Goal: Task Accomplishment & Management: Complete application form

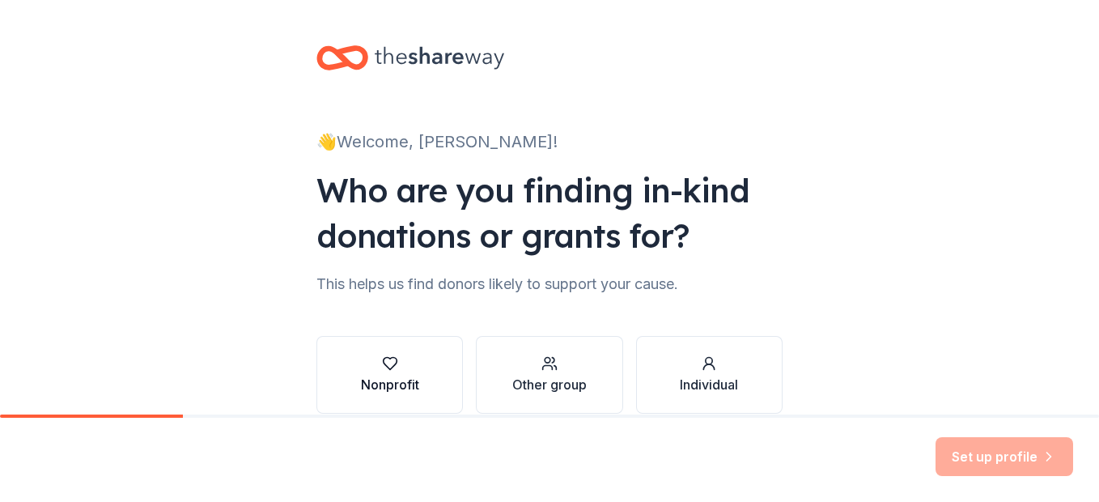
click at [384, 365] on icon "button" at bounding box center [390, 363] width 16 height 16
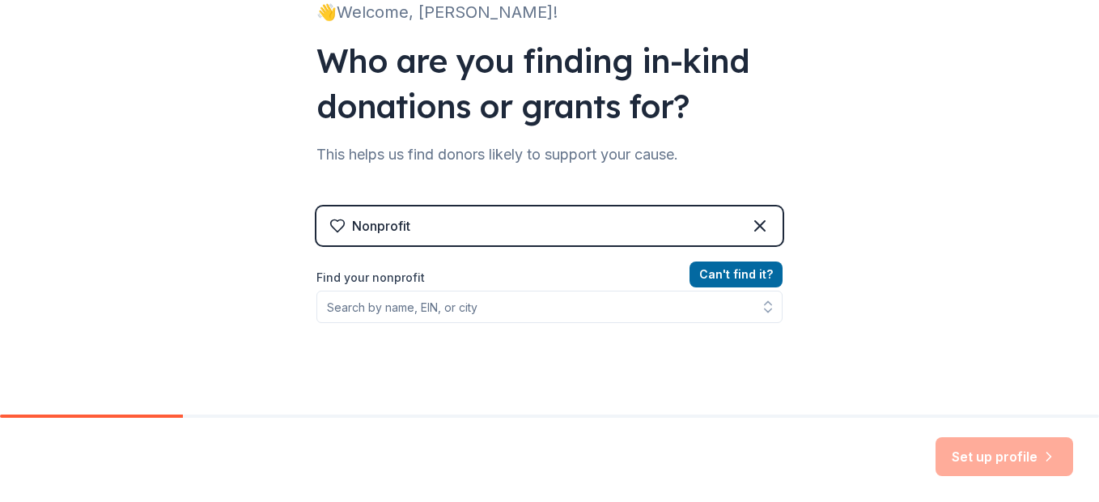
scroll to position [162, 0]
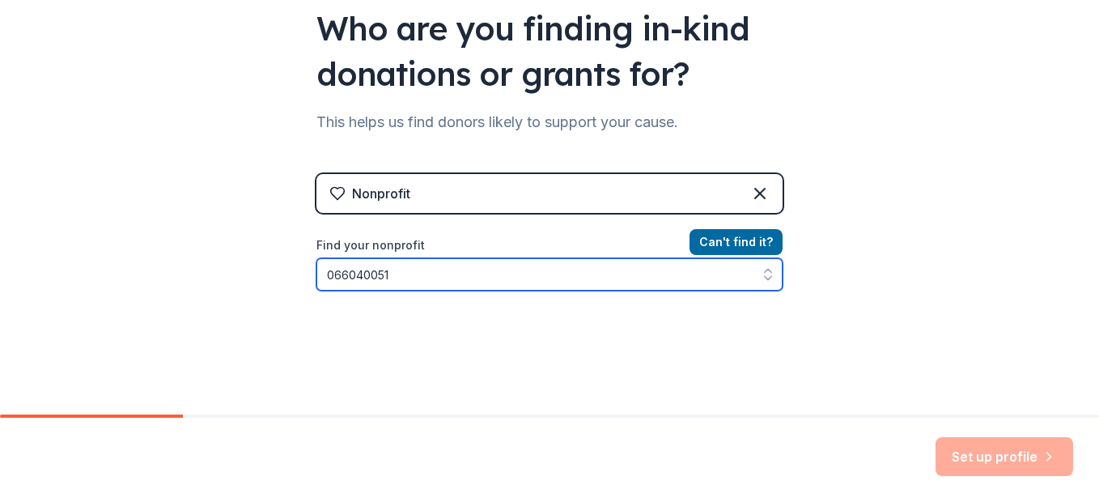
click at [542, 281] on input "066040051" at bounding box center [549, 274] width 466 height 32
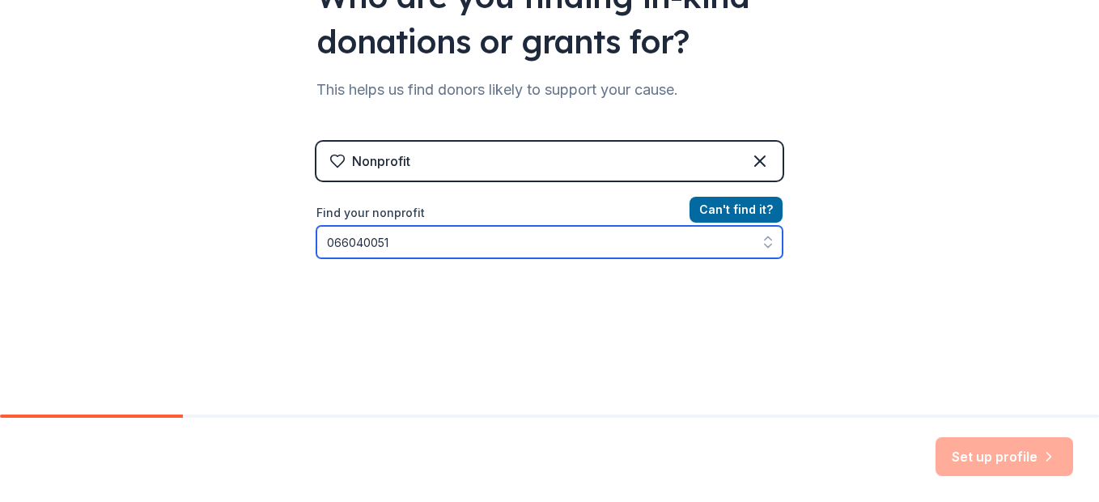
click at [334, 240] on input "066040051" at bounding box center [549, 242] width 466 height 32
type input "[US_EMPLOYER_IDENTIFICATION_NUMBER]"
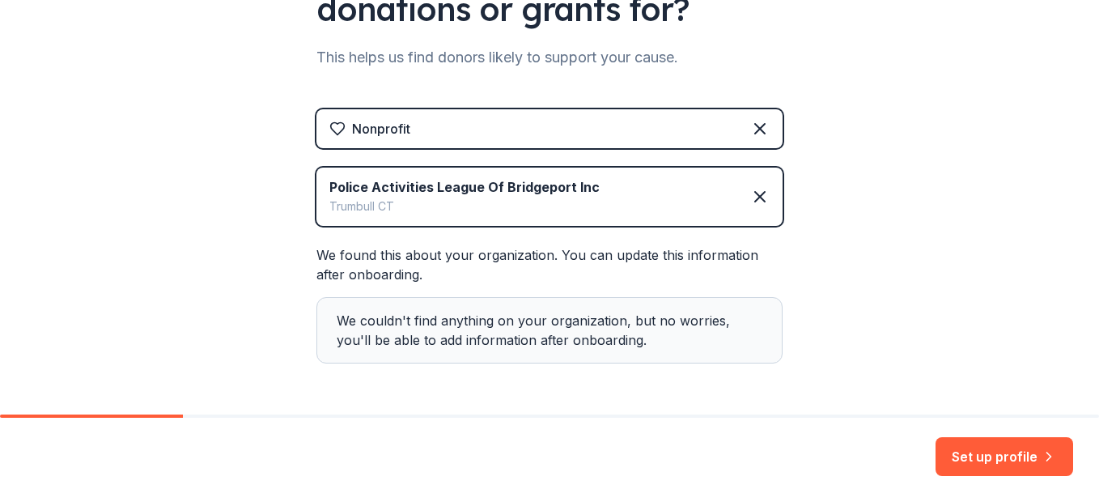
scroll to position [286, 0]
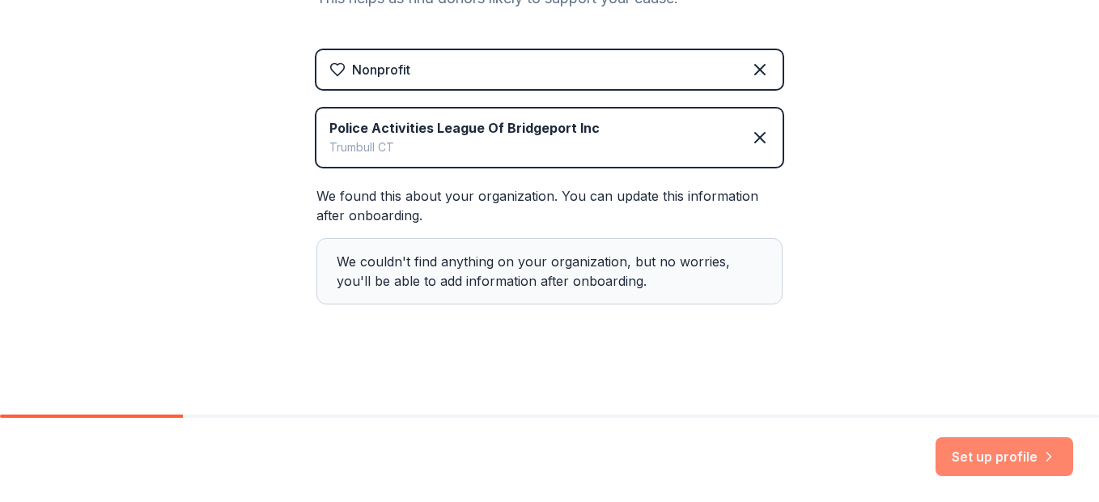
click at [995, 452] on button "Set up profile" at bounding box center [1005, 456] width 138 height 39
click at [995, 452] on div "Set up profile" at bounding box center [1005, 456] width 138 height 39
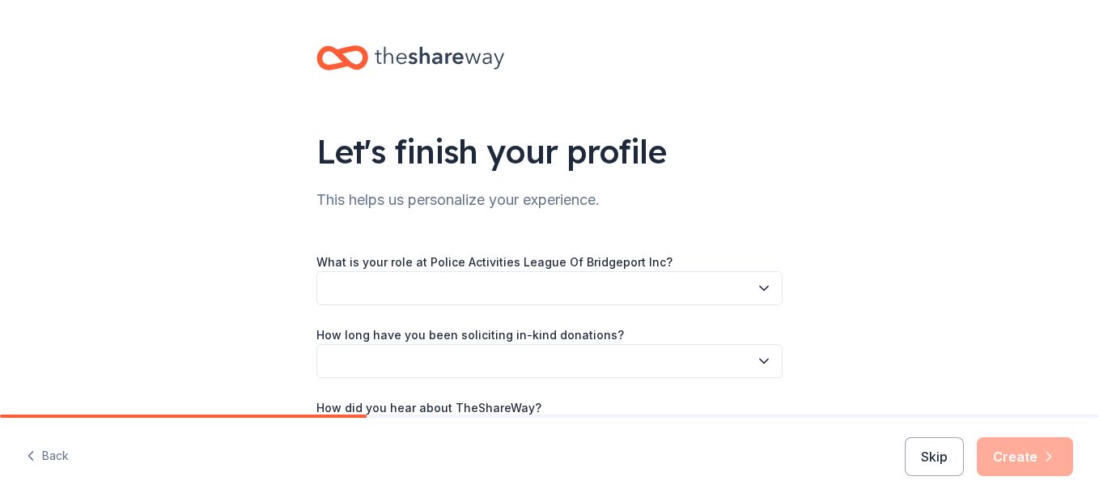
click at [765, 283] on icon "button" at bounding box center [764, 288] width 16 height 16
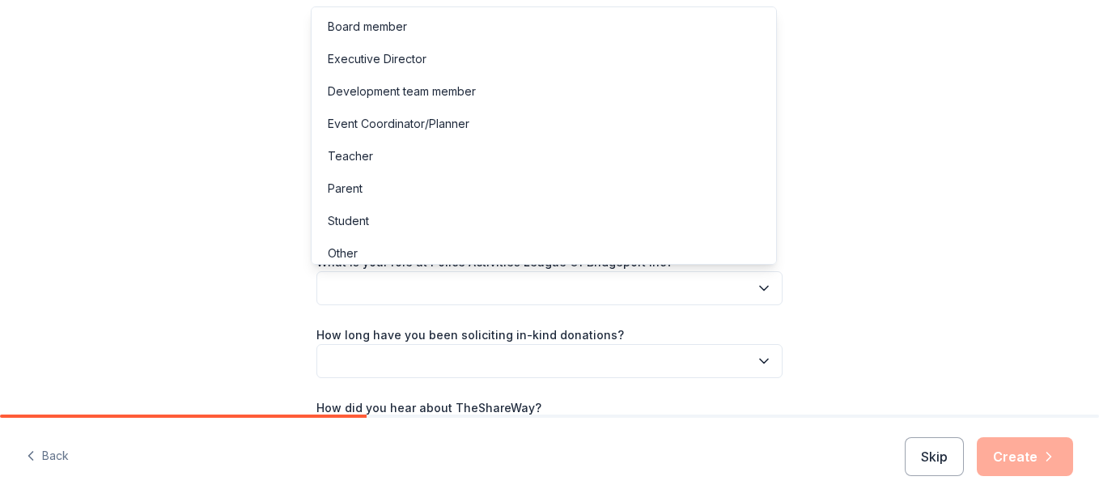
scroll to position [9, 0]
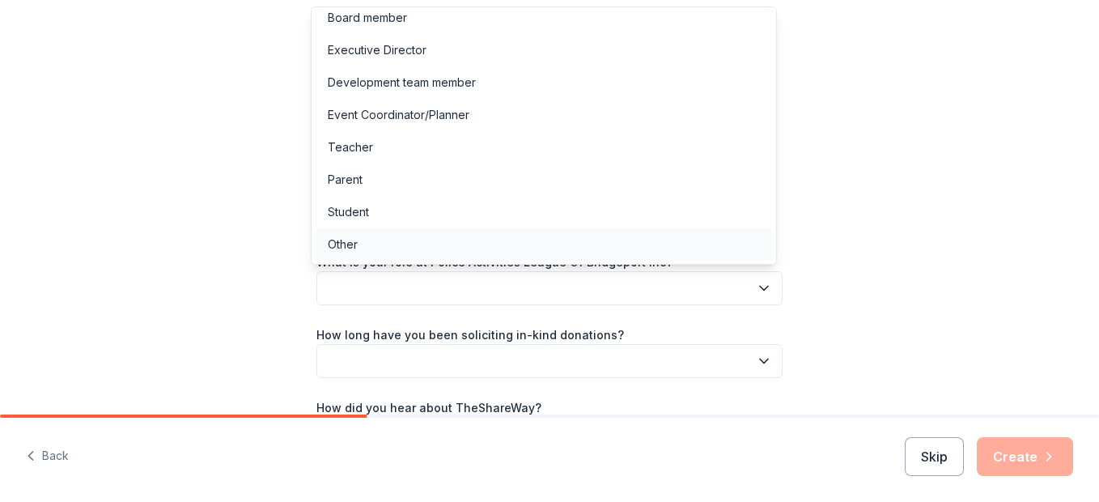
click at [361, 245] on div "Other" at bounding box center [544, 244] width 458 height 32
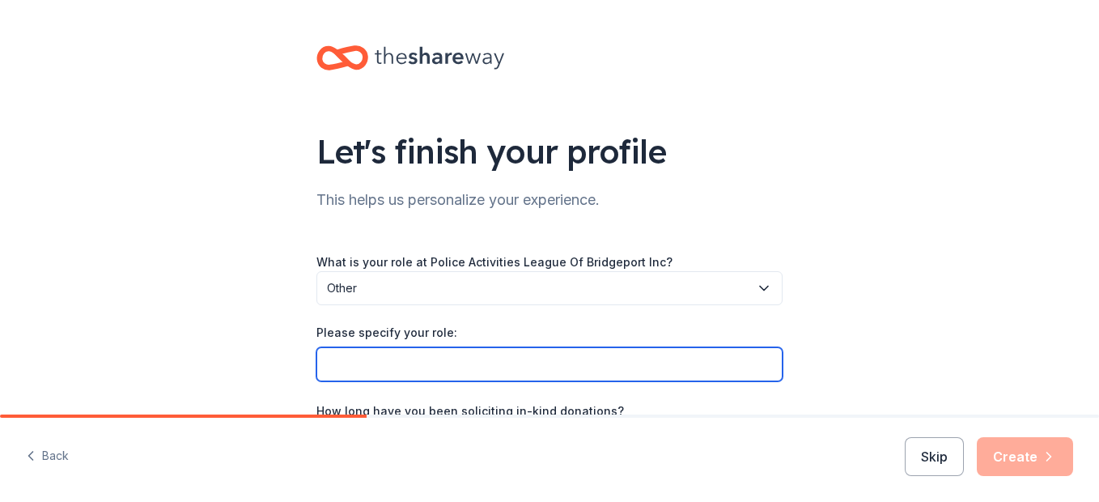
click at [492, 372] on input "Please specify your role:" at bounding box center [549, 364] width 466 height 34
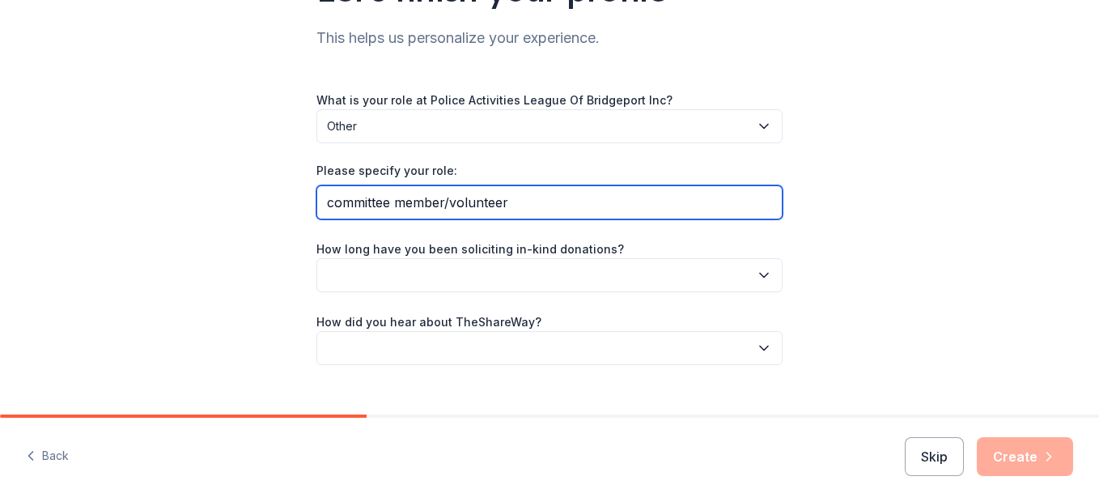
scroll to position [190, 0]
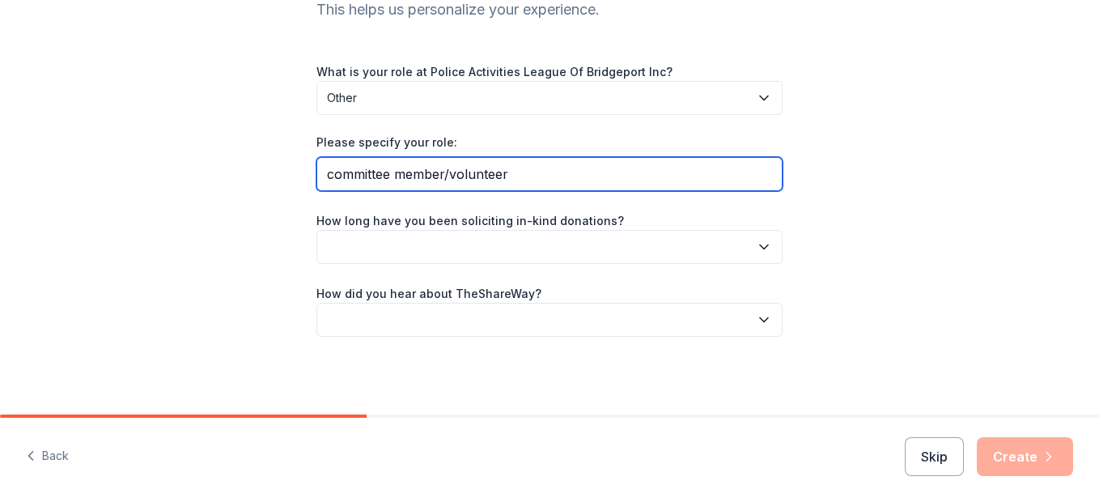
type input "committee member/volunteer"
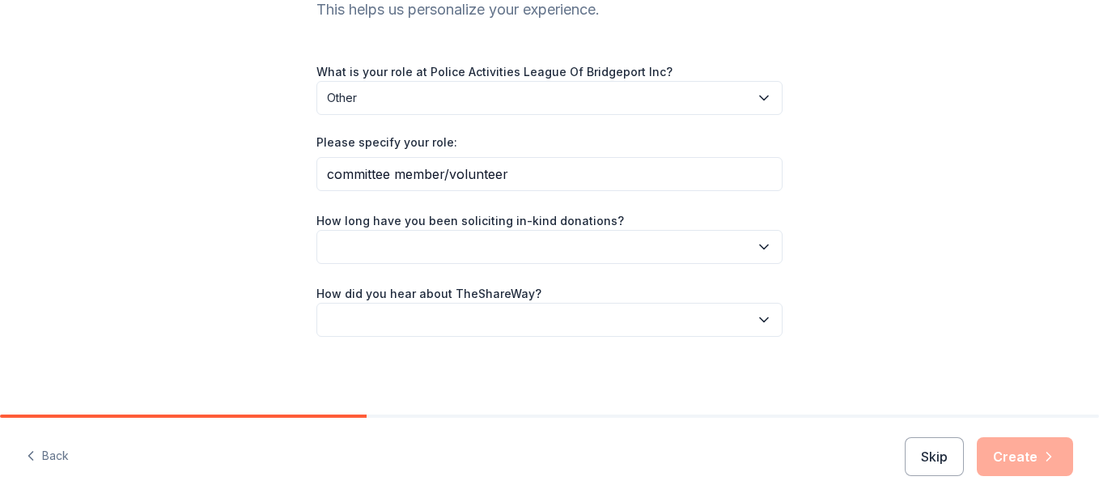
click at [761, 244] on icon "button" at bounding box center [764, 247] width 16 height 16
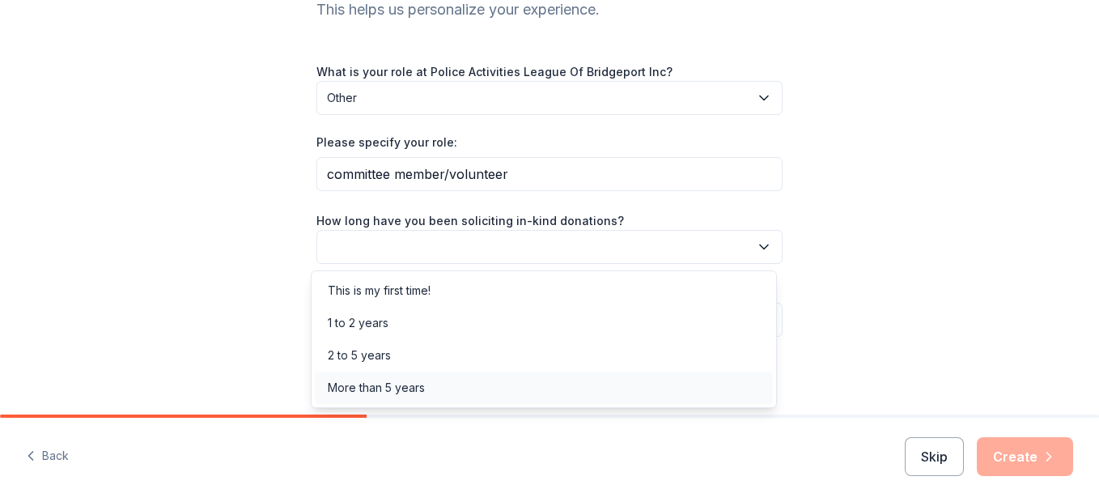
click at [414, 392] on div "More than 5 years" at bounding box center [376, 387] width 97 height 19
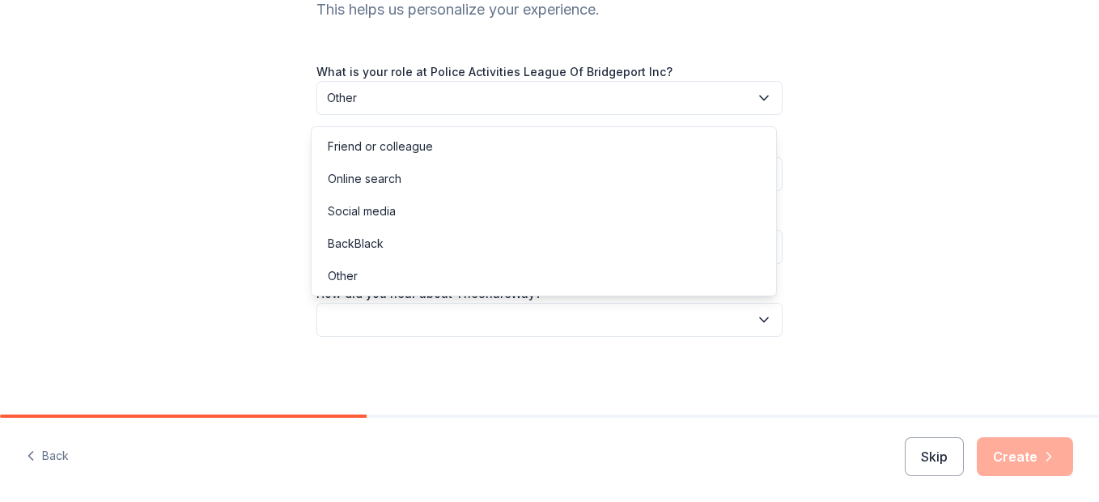
click at [758, 319] on icon "button" at bounding box center [764, 320] width 16 height 16
click at [419, 143] on div "Friend or colleague" at bounding box center [380, 146] width 105 height 19
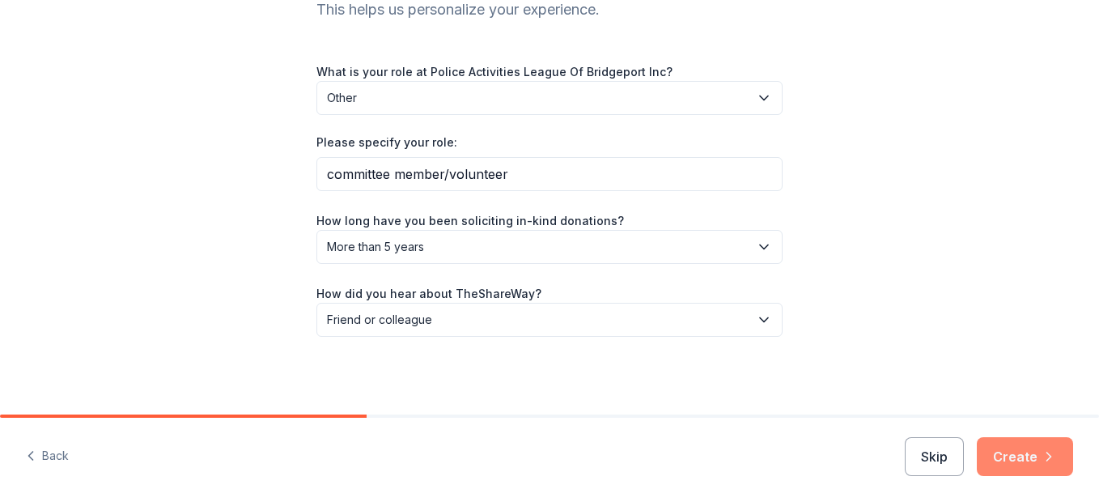
click at [1030, 452] on button "Create" at bounding box center [1025, 456] width 96 height 39
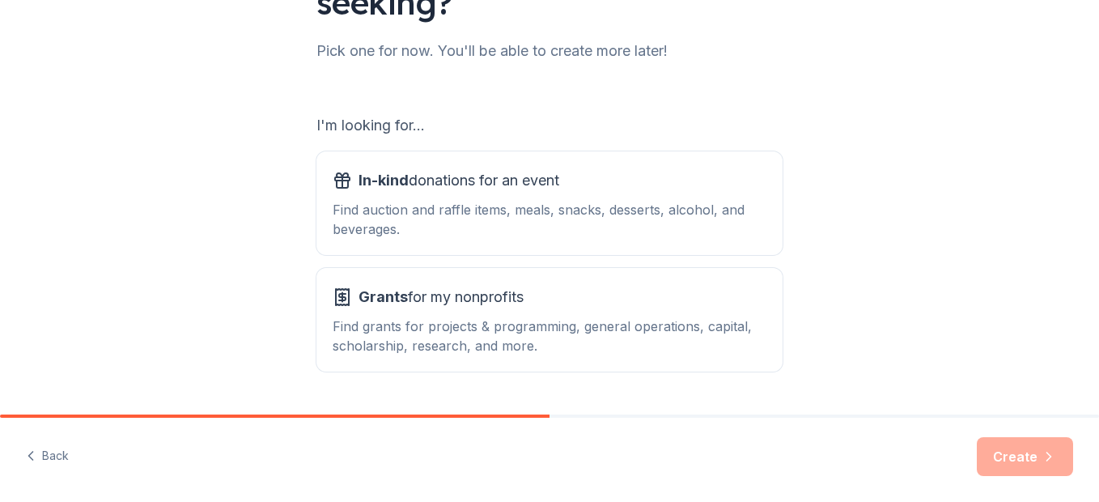
scroll to position [227, 0]
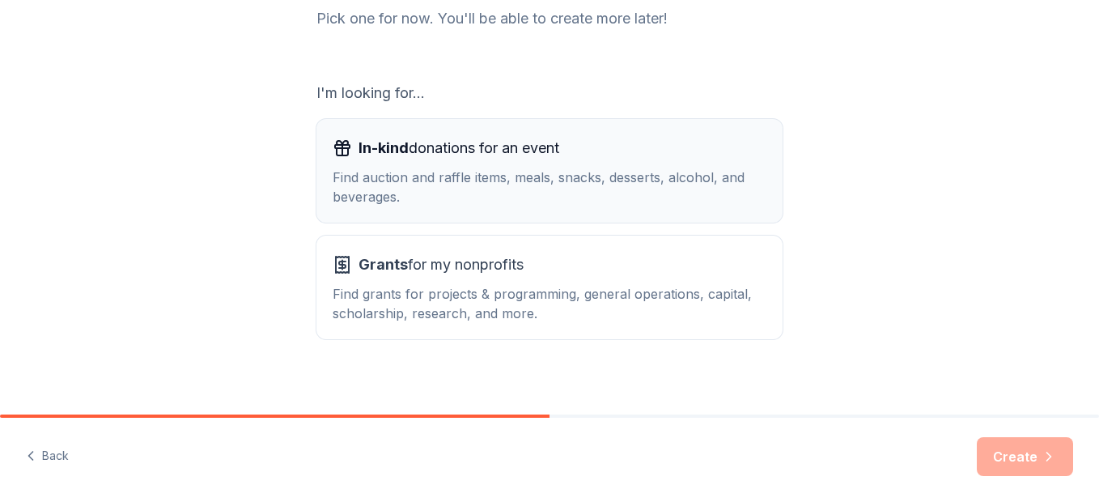
click at [448, 168] on div "Find auction and raffle items, meals, snacks, desserts, alcohol, and beverages." at bounding box center [550, 187] width 434 height 39
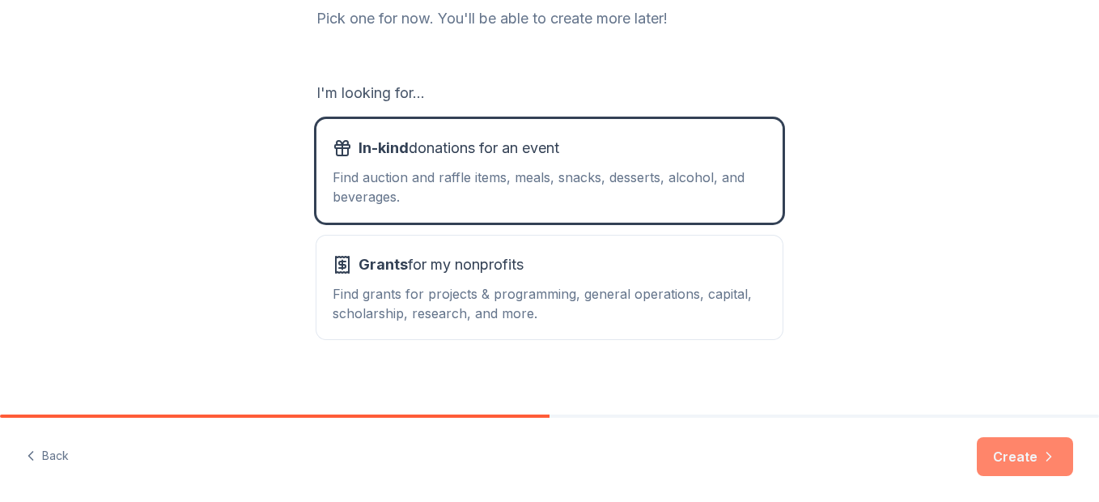
click at [1011, 455] on button "Create" at bounding box center [1025, 456] width 96 height 39
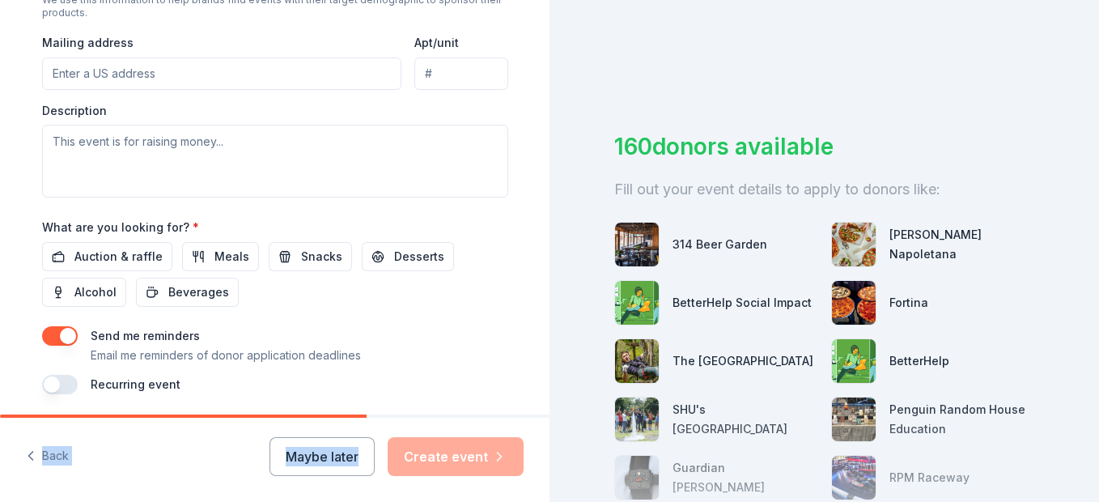
scroll to position [663, 0]
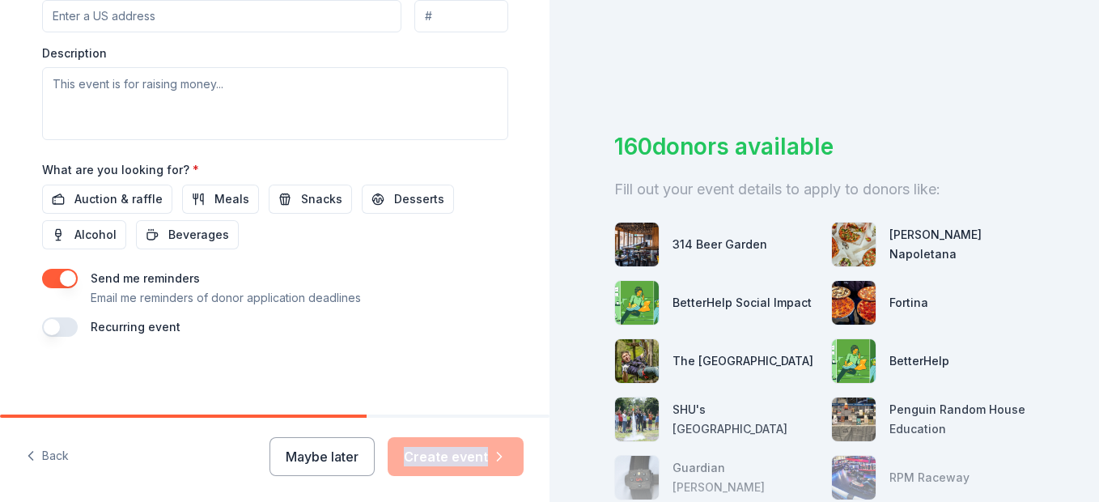
drag, startPoint x: 423, startPoint y: 433, endPoint x: 554, endPoint y: 189, distance: 276.3
click at [554, 189] on div "Tell us about your event. We'll find in-kind donations you can apply for. Event…" at bounding box center [549, 251] width 1099 height 502
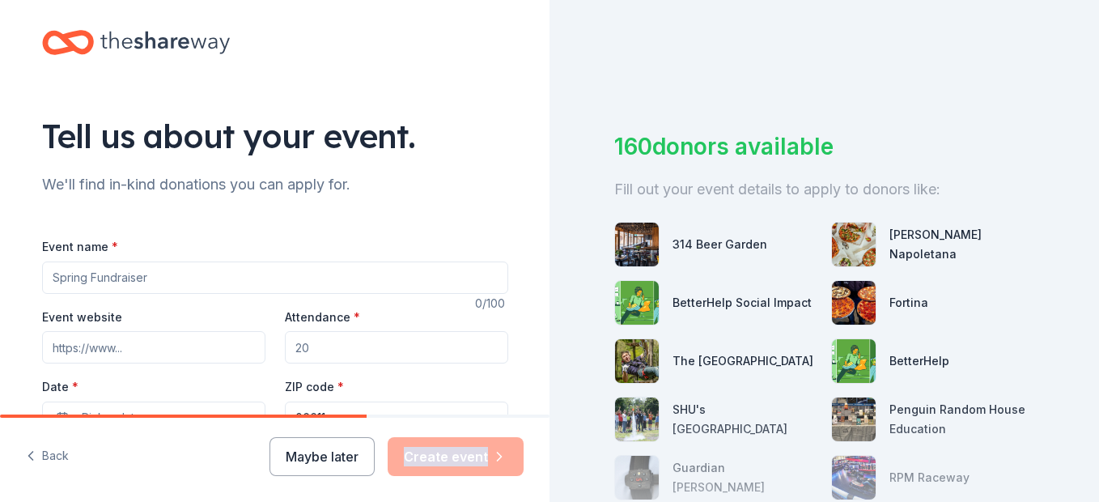
scroll to position [0, 0]
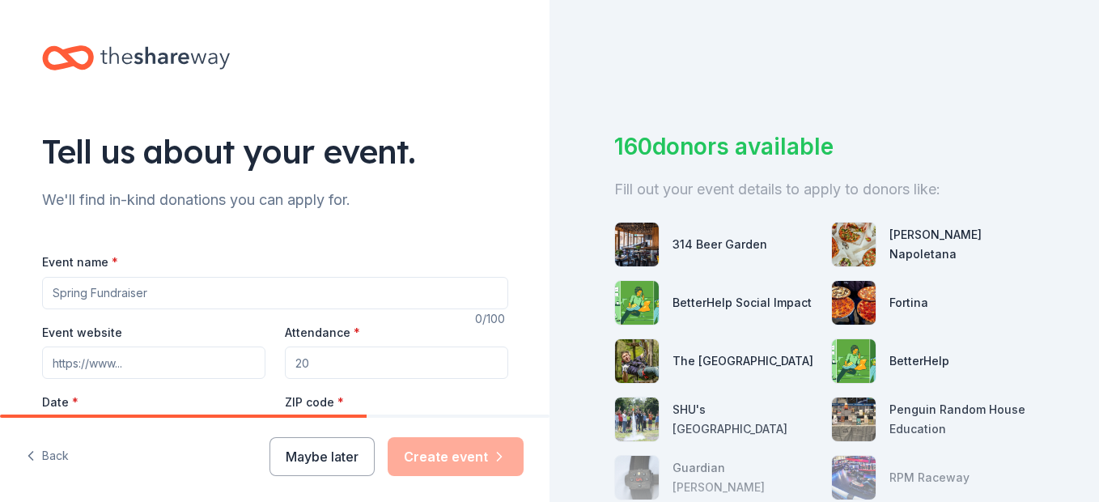
click at [125, 297] on input "Event name *" at bounding box center [275, 293] width 466 height 32
type input "75th Anniversary Diamond Jubilee Gala"
click at [343, 367] on input "Attendance *" at bounding box center [396, 362] width 223 height 32
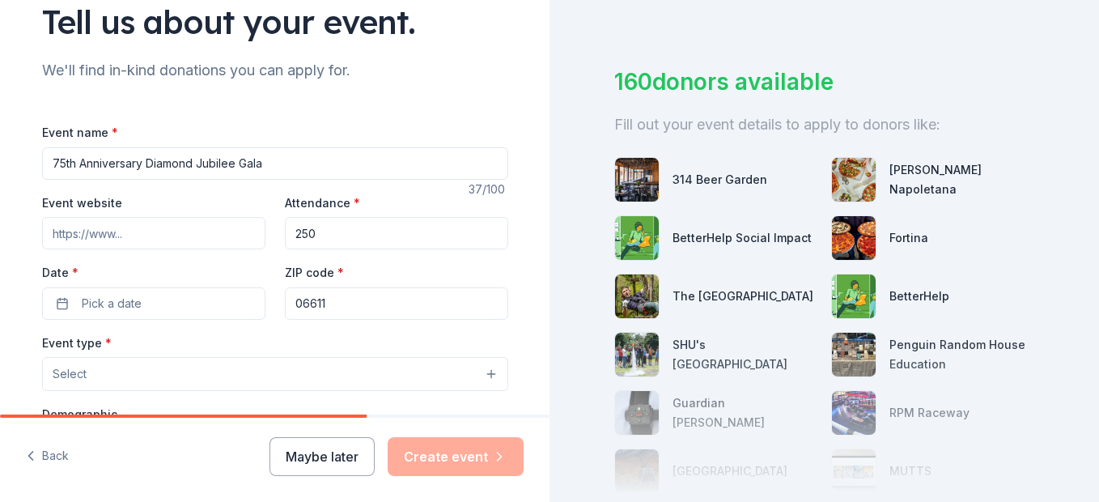
scroll to position [162, 0]
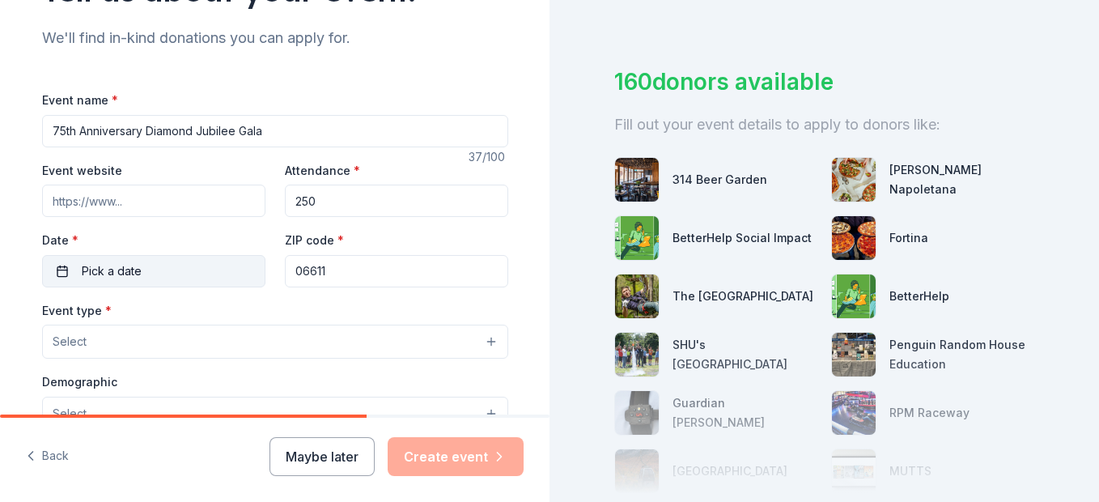
type input "250"
click at [61, 266] on button "Pick a date" at bounding box center [153, 271] width 223 height 32
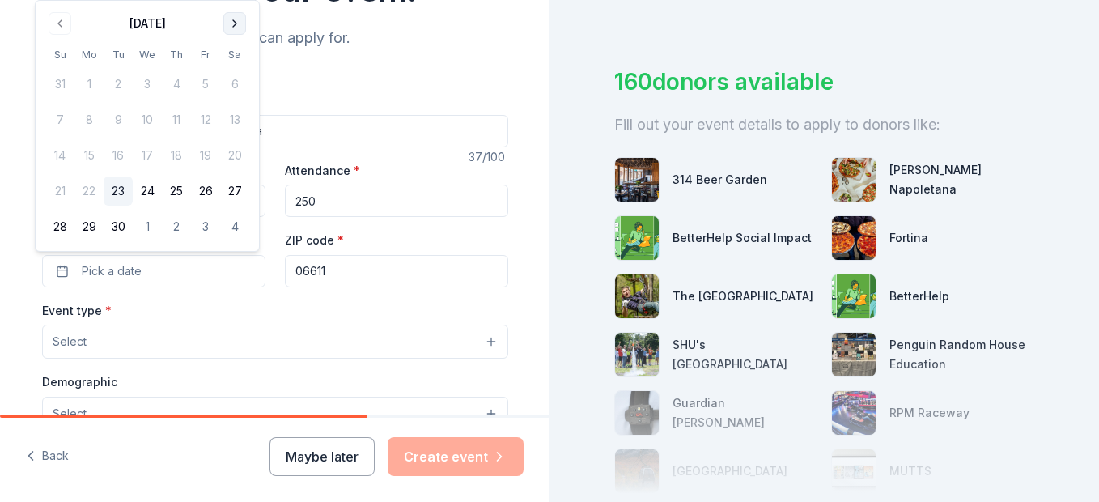
click at [234, 26] on button "Go to next month" at bounding box center [234, 23] width 23 height 23
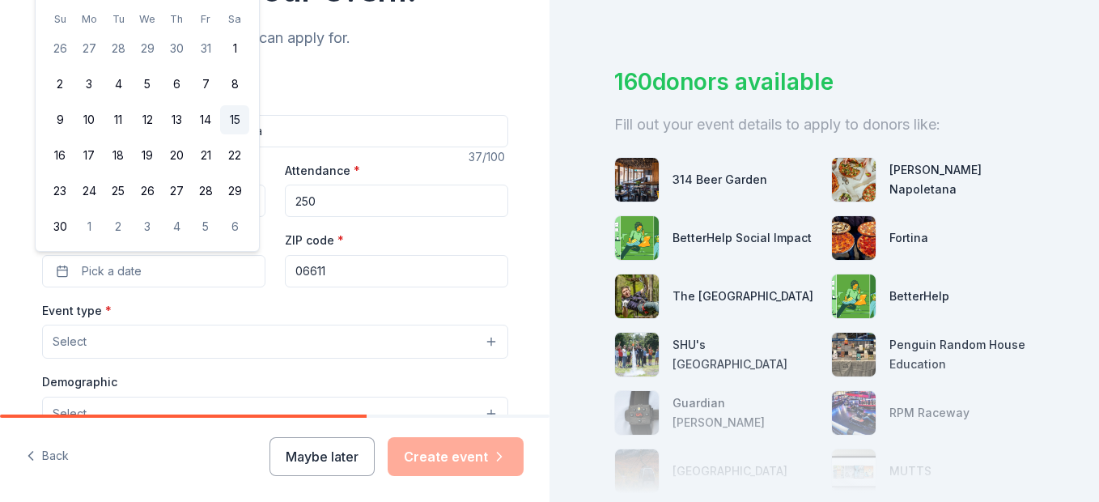
click at [234, 119] on button "15" at bounding box center [234, 119] width 29 height 29
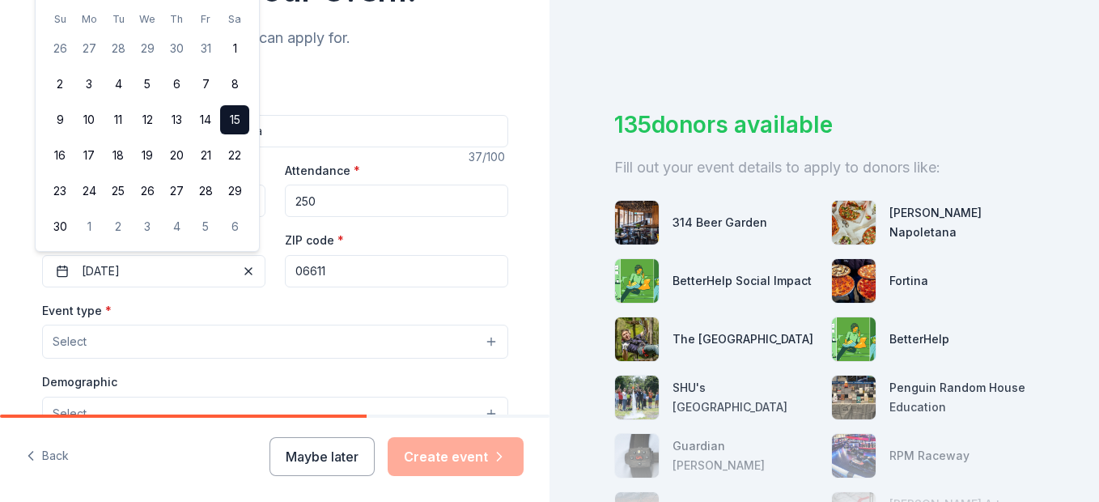
scroll to position [65, 0]
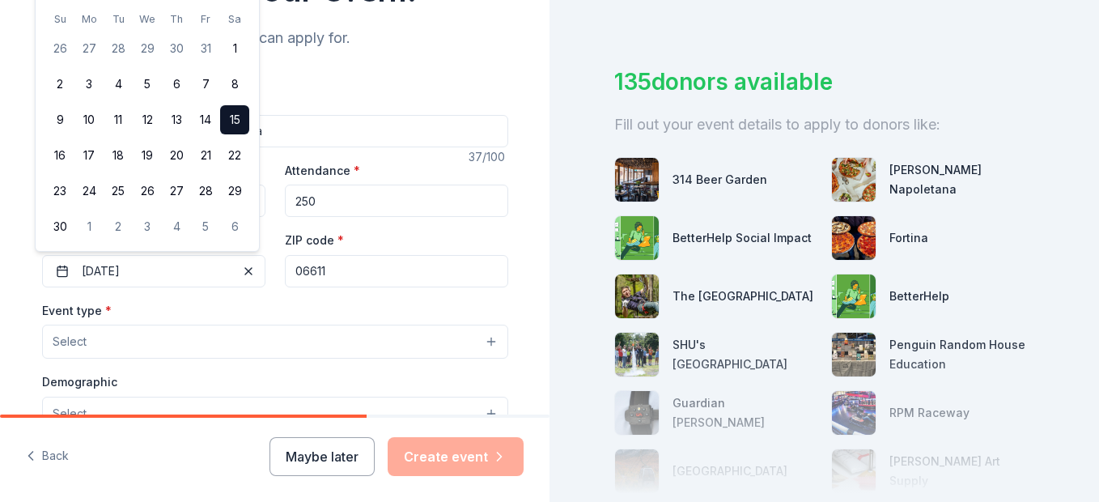
click at [329, 297] on div "Event name * 75th Anniversary Diamond Jubilee Gala 37 /100 Event website Attend…" at bounding box center [275, 464] width 466 height 748
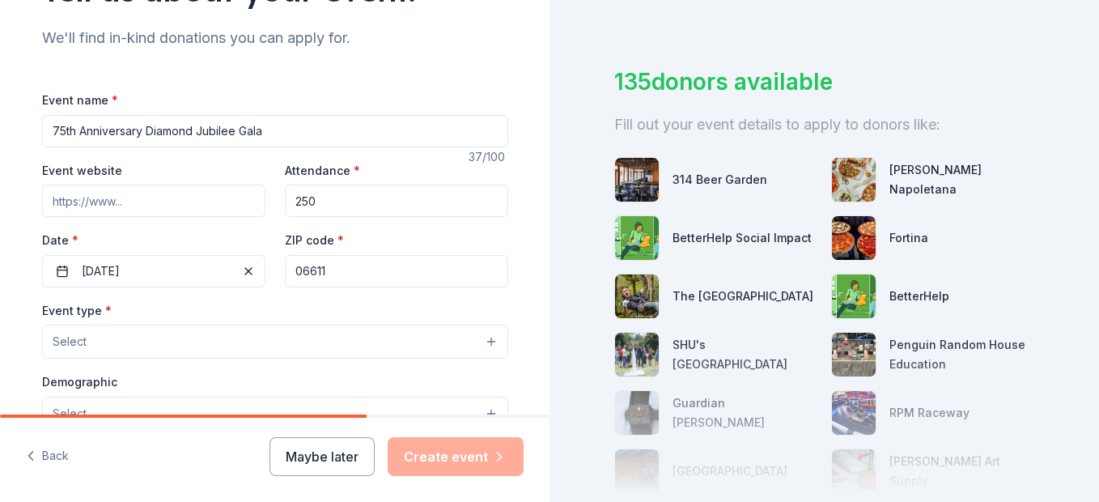
click at [208, 200] on input "Event website" at bounding box center [153, 201] width 223 height 32
type input "[DOMAIN_NAME]"
click at [480, 336] on button "Select" at bounding box center [275, 342] width 466 height 34
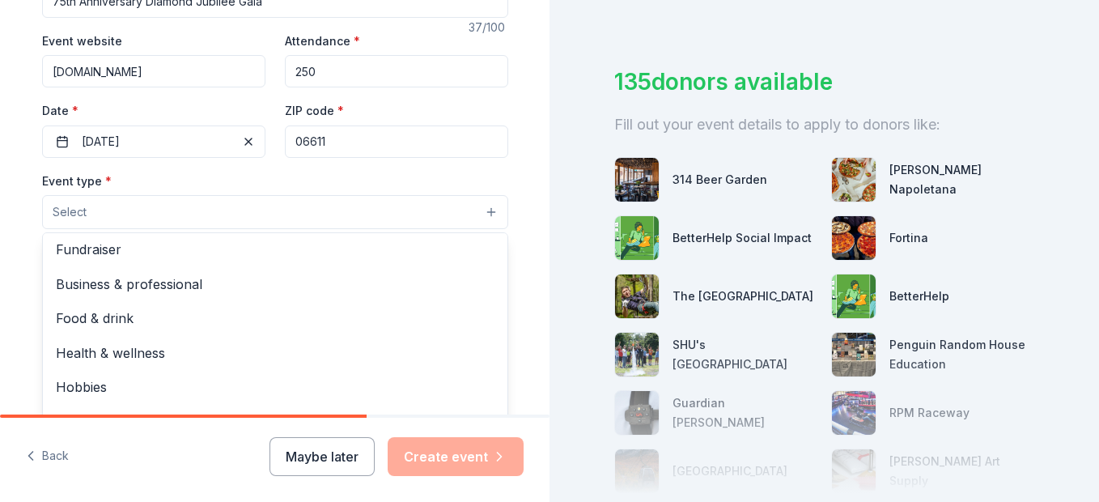
scroll to position [0, 0]
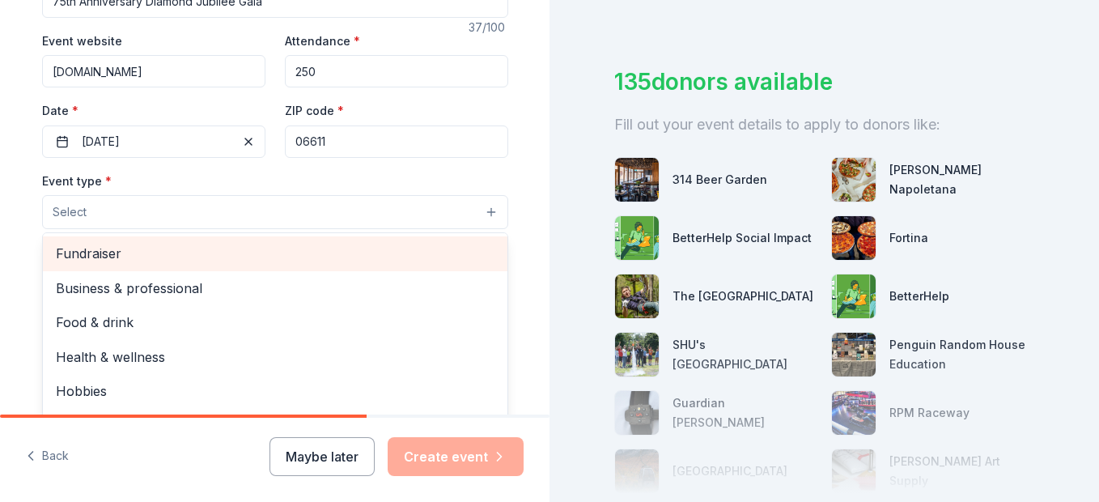
click at [95, 254] on span "Fundraiser" at bounding box center [275, 253] width 439 height 21
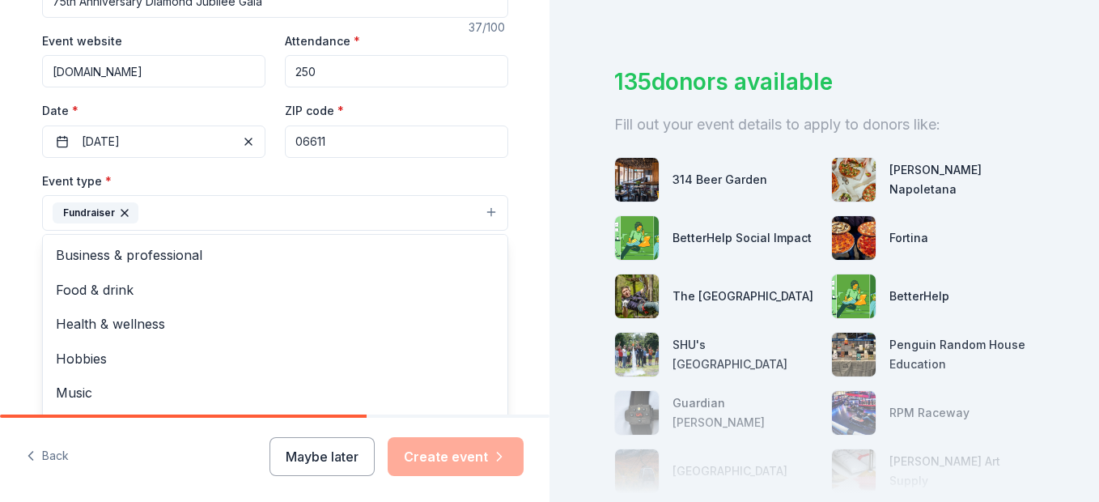
click at [536, 297] on div "Tell us about your event. We'll find in-kind donations you can apply for. Event…" at bounding box center [275, 248] width 550 height 1079
click at [485, 286] on button "Select" at bounding box center [275, 286] width 466 height 34
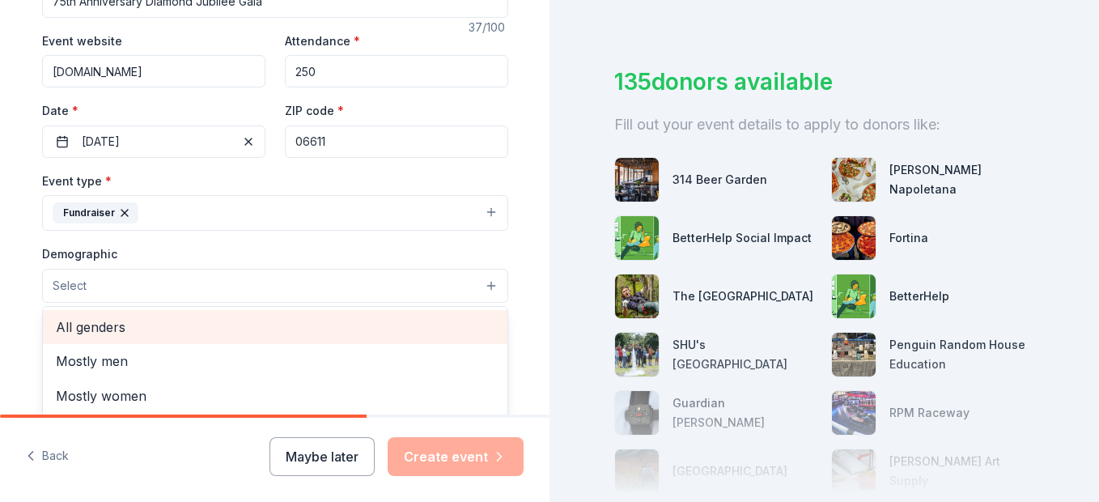
click at [98, 333] on span "All genders" at bounding box center [275, 326] width 439 height 21
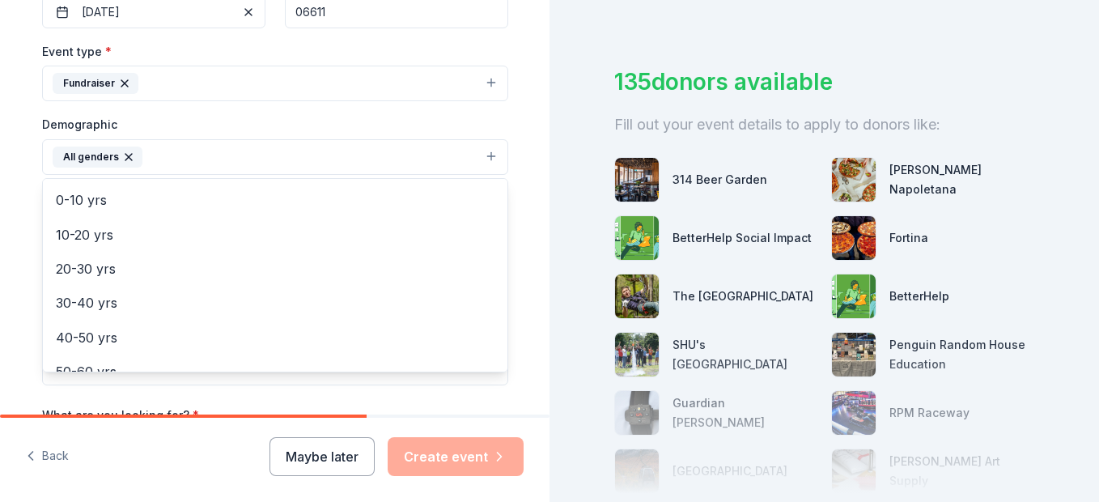
scroll to position [120, 0]
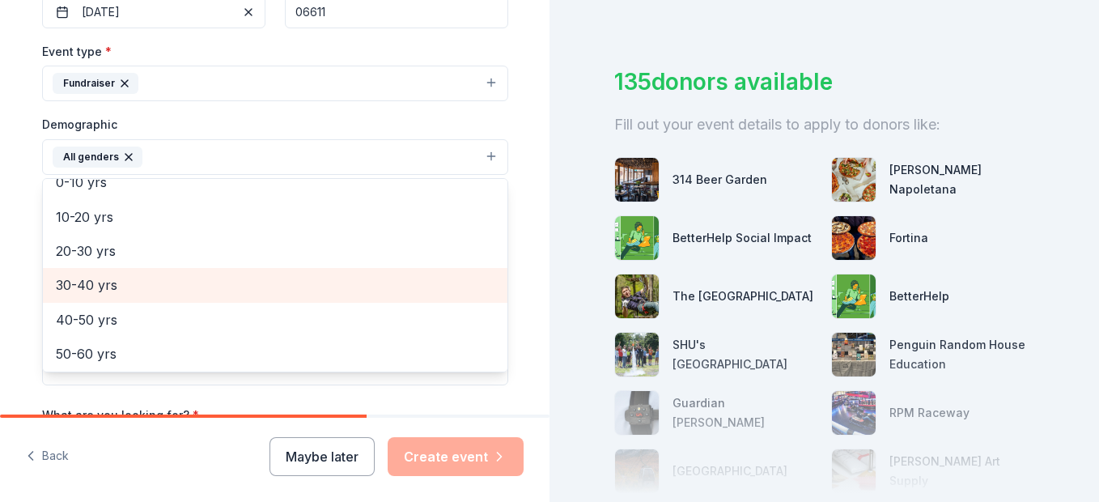
click at [92, 285] on span "30-40 yrs" at bounding box center [275, 284] width 439 height 21
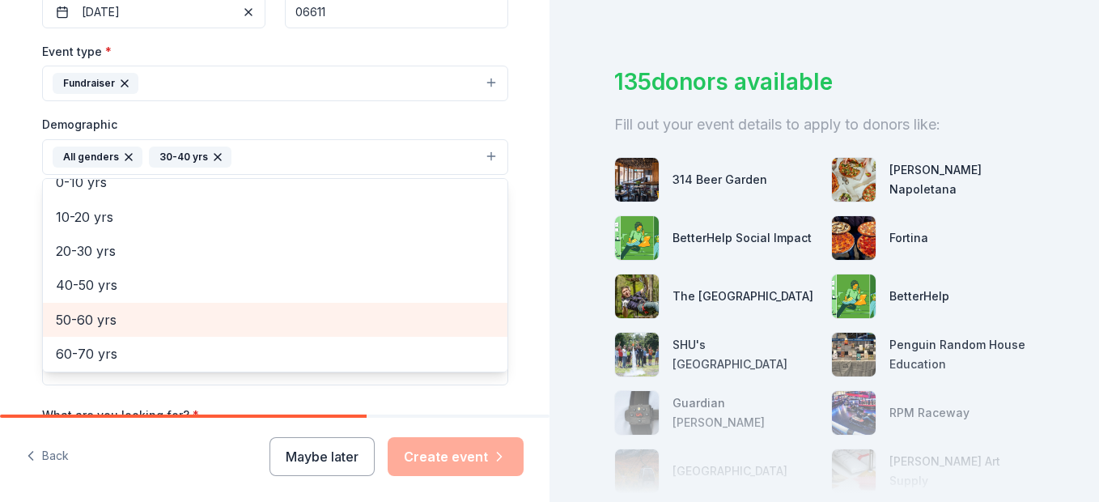
click at [96, 322] on span "50-60 yrs" at bounding box center [275, 319] width 439 height 21
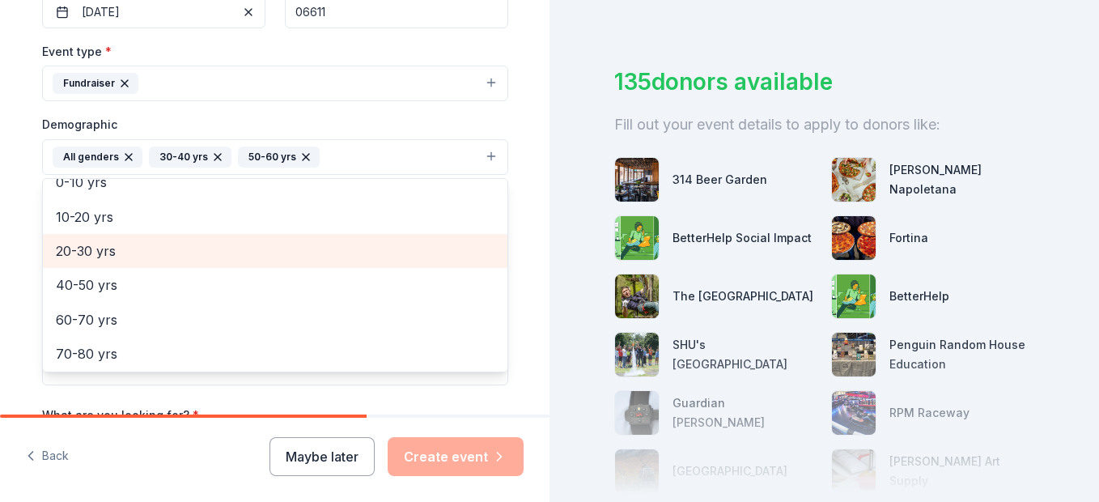
click at [103, 246] on span "20-30 yrs" at bounding box center [275, 250] width 439 height 21
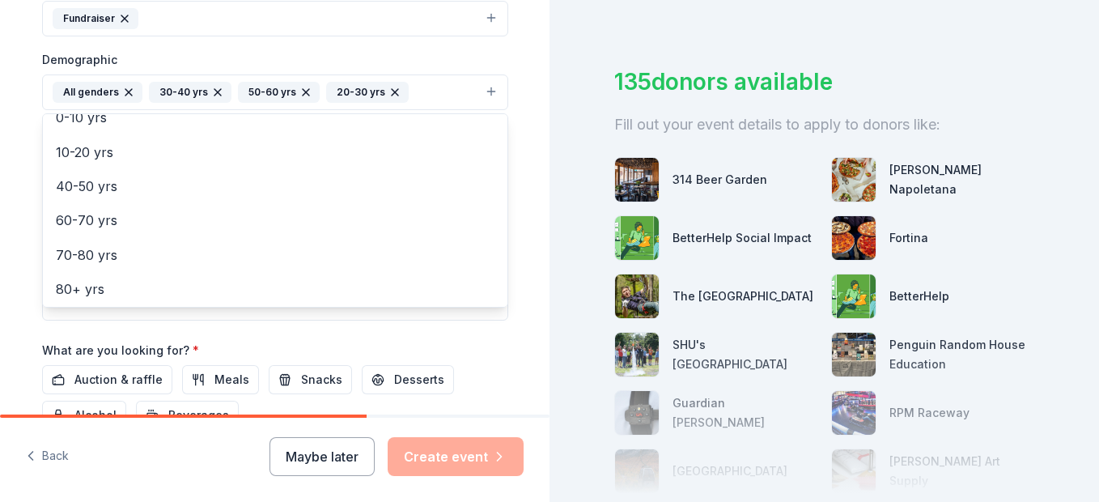
scroll to position [518, 0]
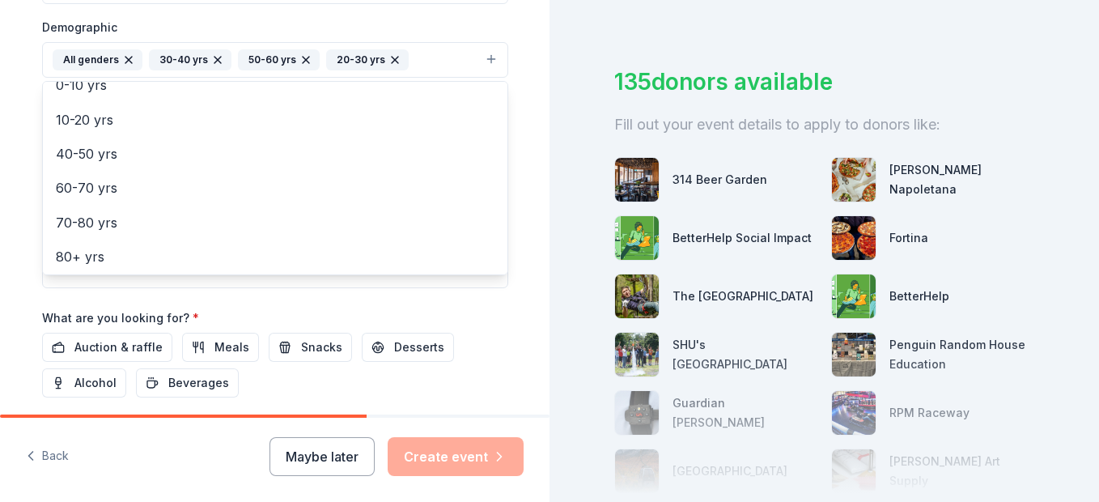
click at [516, 312] on div "Tell us about your event. We'll find in-kind donations you can apply for. Event…" at bounding box center [275, 22] width 518 height 1081
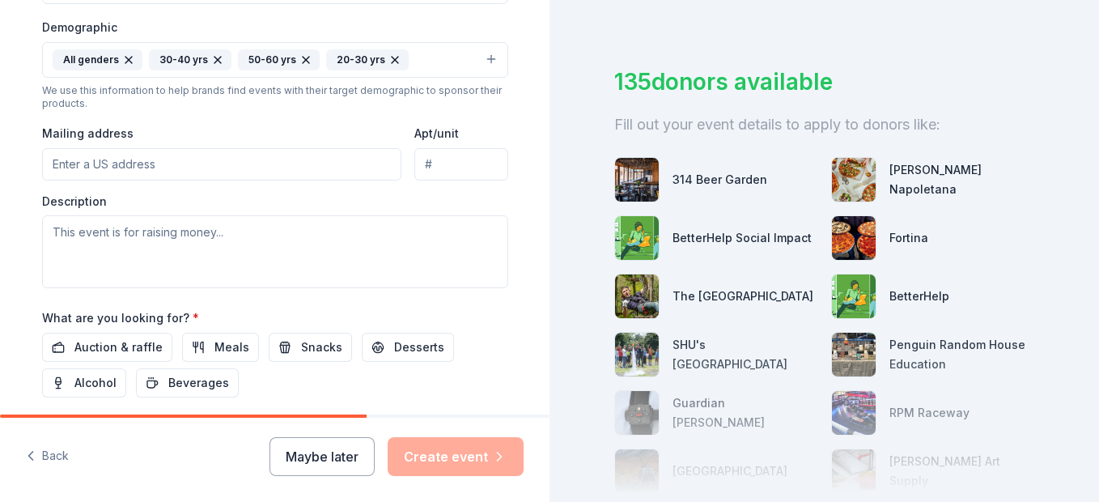
click at [167, 159] on input "Mailing address" at bounding box center [222, 164] width 360 height 32
click at [181, 168] on input "Mailing address" at bounding box center [222, 164] width 360 height 32
click at [257, 119] on div "Event type * Fundraiser Demographic All genders 30-40 yrs 50-60 yrs 20-30 yrs W…" at bounding box center [275, 116] width 466 height 344
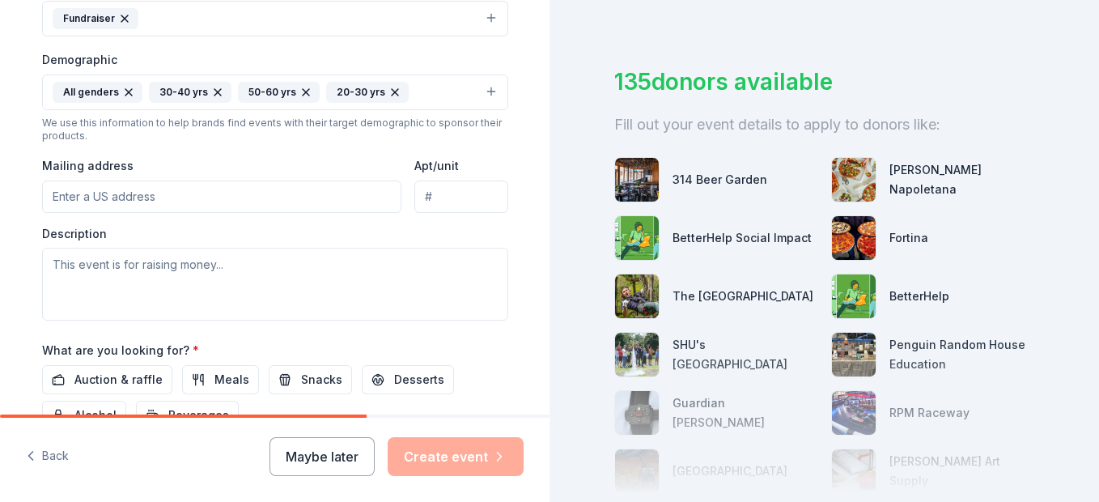
scroll to position [453, 0]
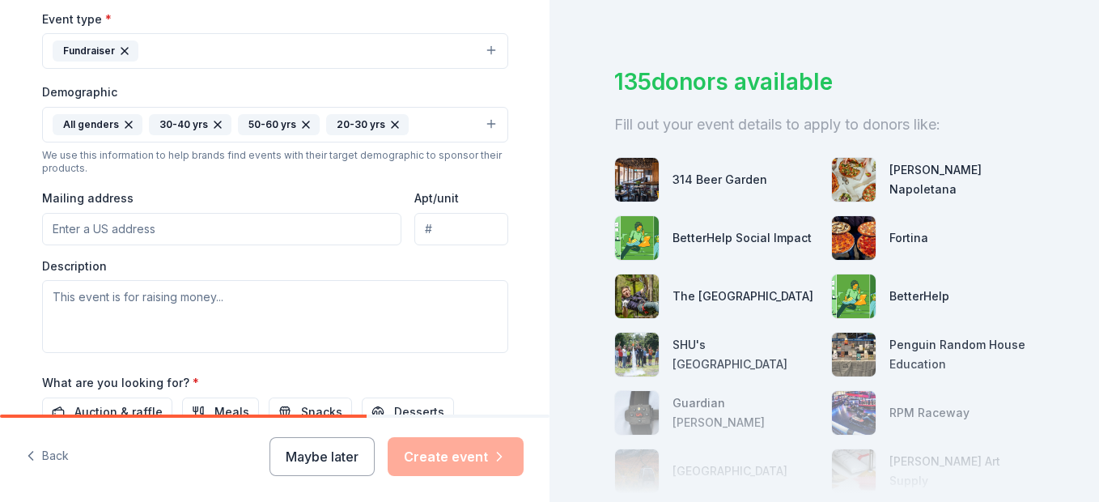
click at [168, 230] on input "Mailing address" at bounding box center [222, 229] width 360 height 32
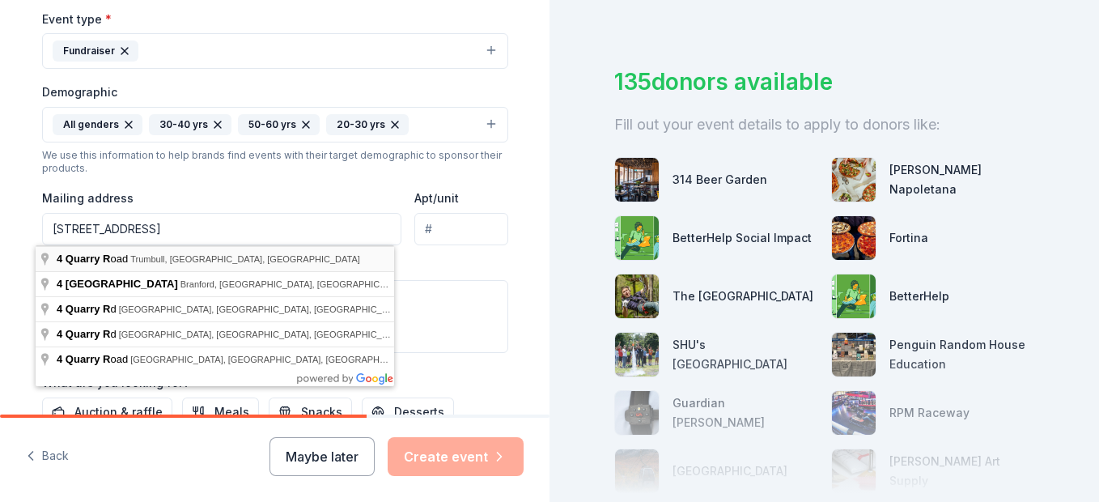
type input "[STREET_ADDRESS]"
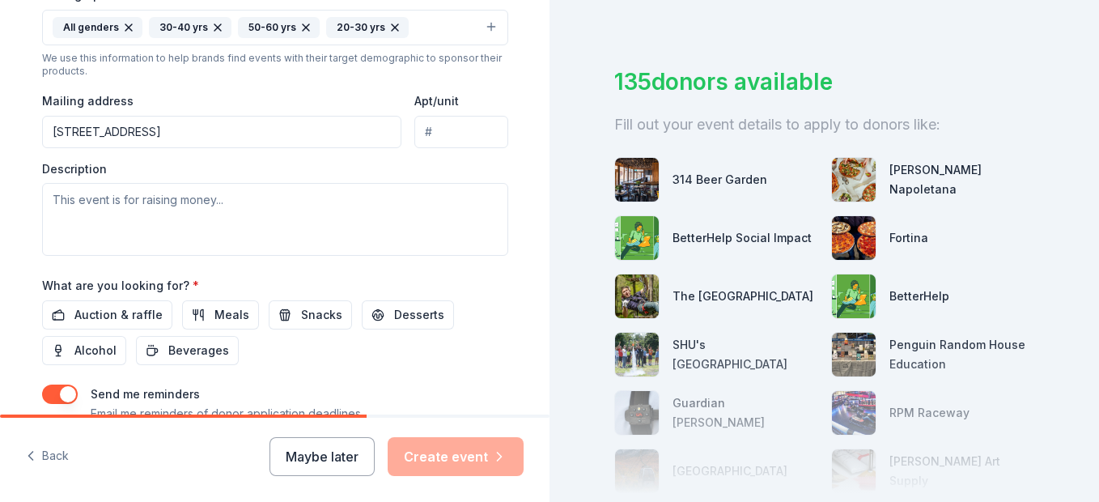
scroll to position [583, 0]
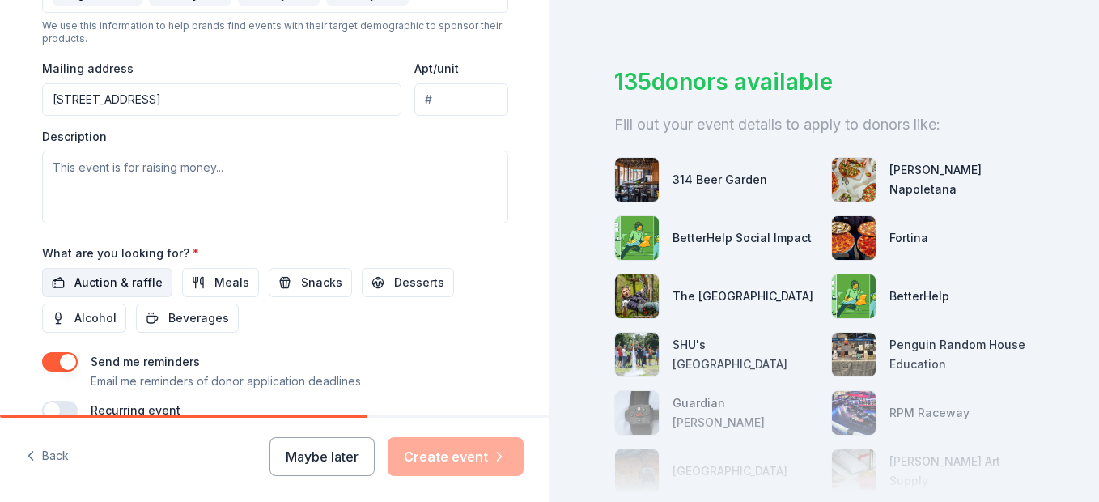
click at [124, 287] on span "Auction & raffle" at bounding box center [118, 282] width 88 height 19
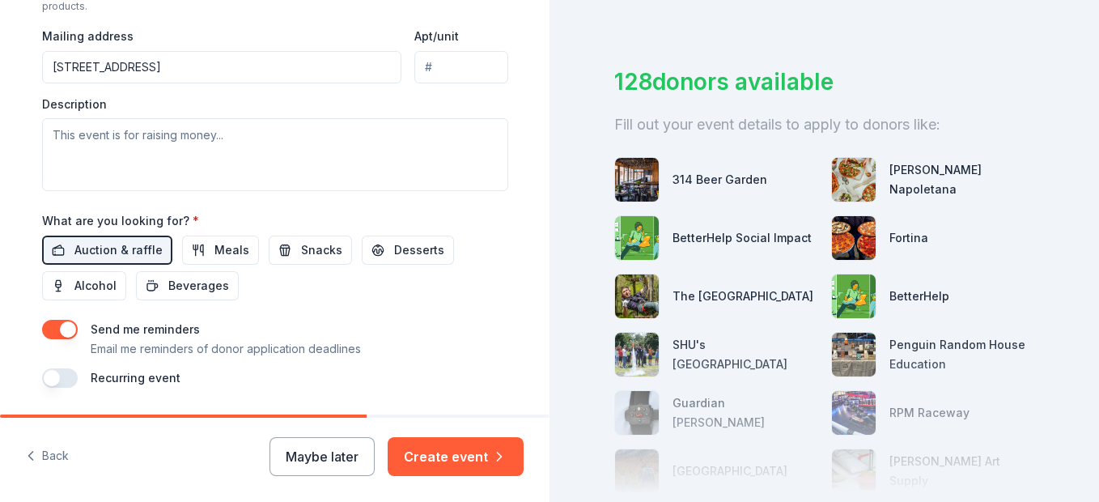
scroll to position [648, 0]
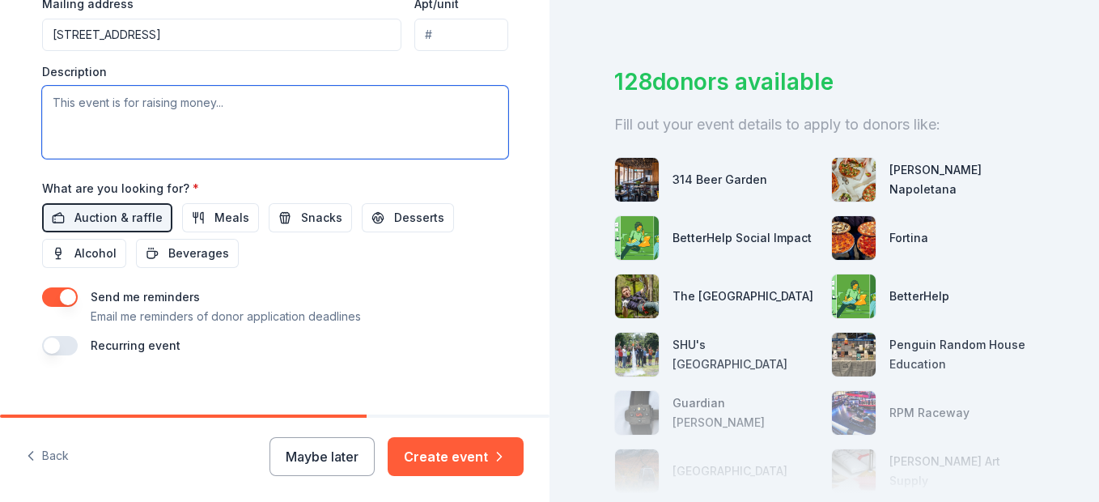
click at [152, 117] on textarea at bounding box center [275, 122] width 466 height 73
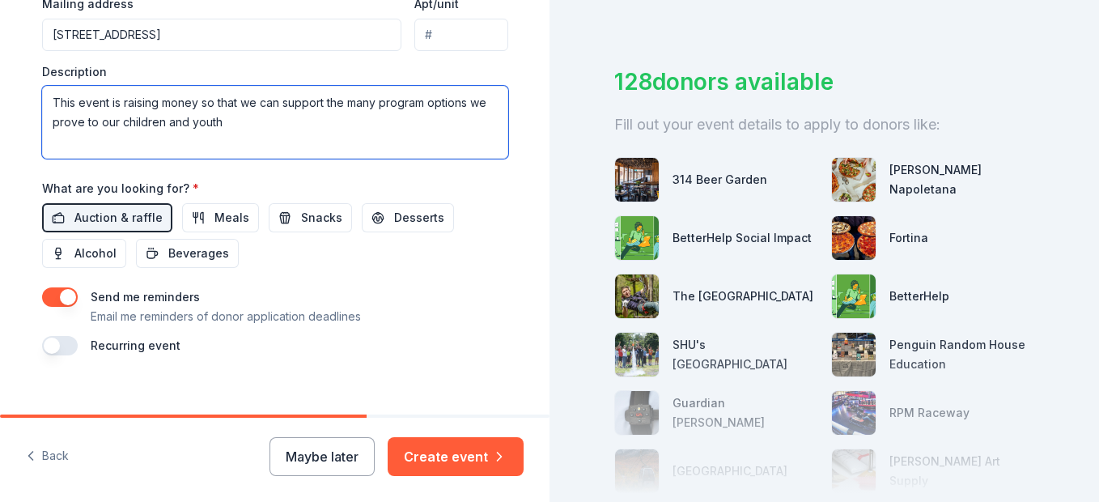
click at [244, 118] on textarea "This event is raising money so that we can support the many program options we …" at bounding box center [275, 122] width 466 height 73
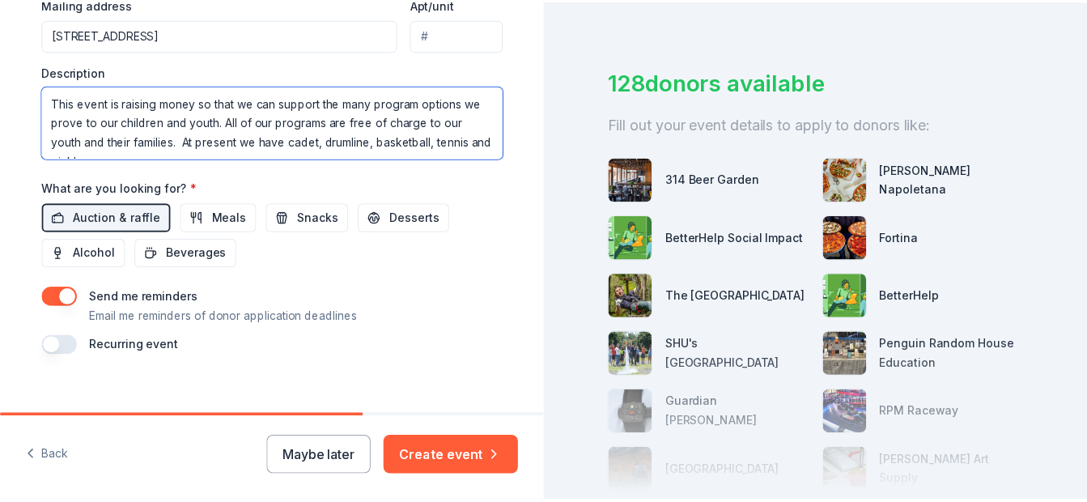
scroll to position [11, 0]
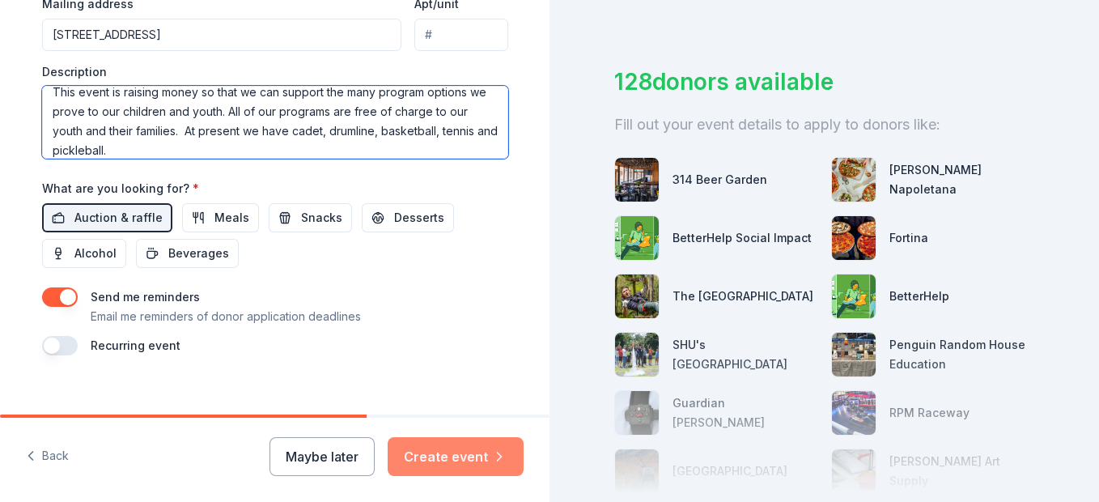
type textarea "This event is raising money so that we can support the many program options we …"
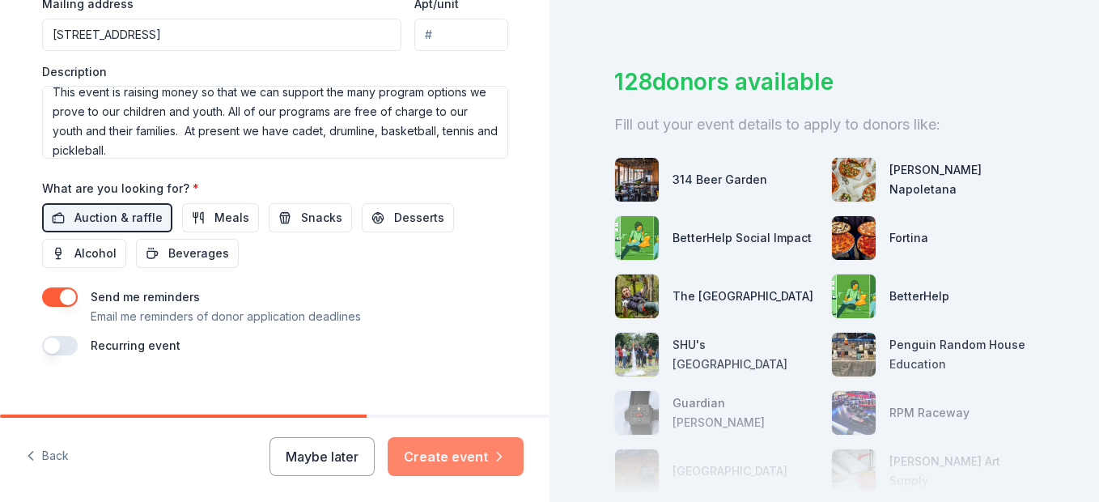
click at [449, 454] on button "Create event" at bounding box center [456, 456] width 136 height 39
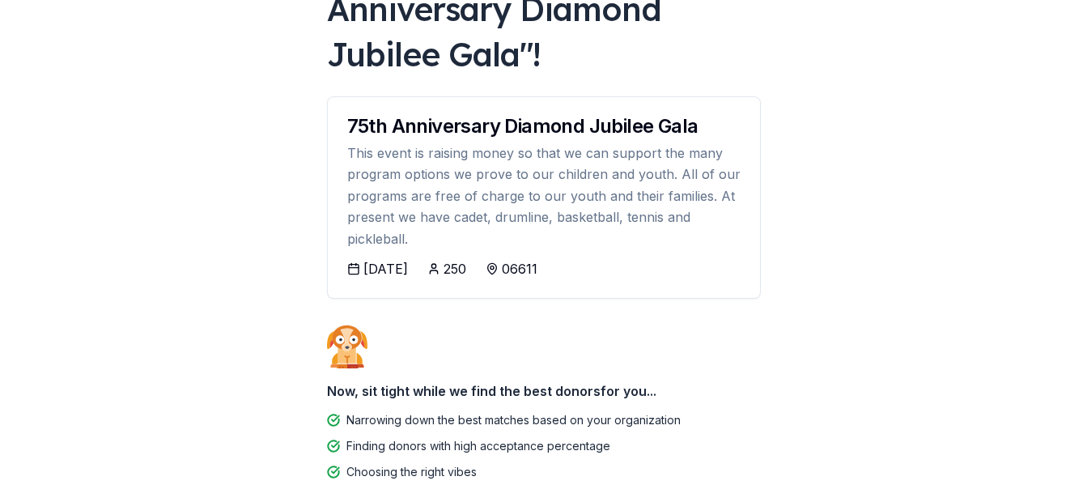
scroll to position [194, 0]
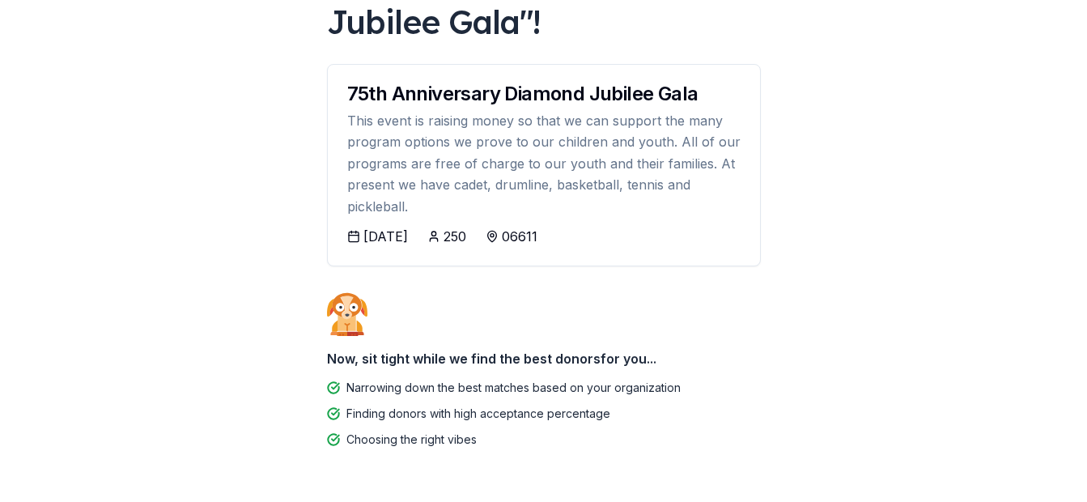
click at [1087, 308] on html "We're excited for " 75th Anniversary Diamond Jubilee Gala "! 75th Anniversary D…" at bounding box center [543, 57] width 1087 height 502
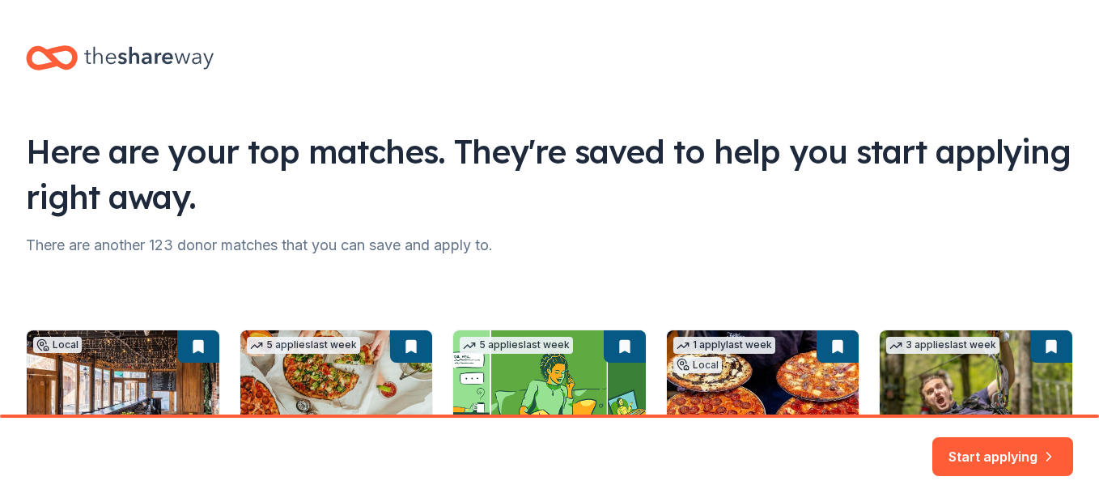
click at [1096, 488] on div "Start applying" at bounding box center [549, 460] width 1099 height 84
click at [1096, 490] on div "Start applying" at bounding box center [549, 460] width 1099 height 84
click at [1010, 444] on button "Start applying" at bounding box center [1002, 452] width 141 height 39
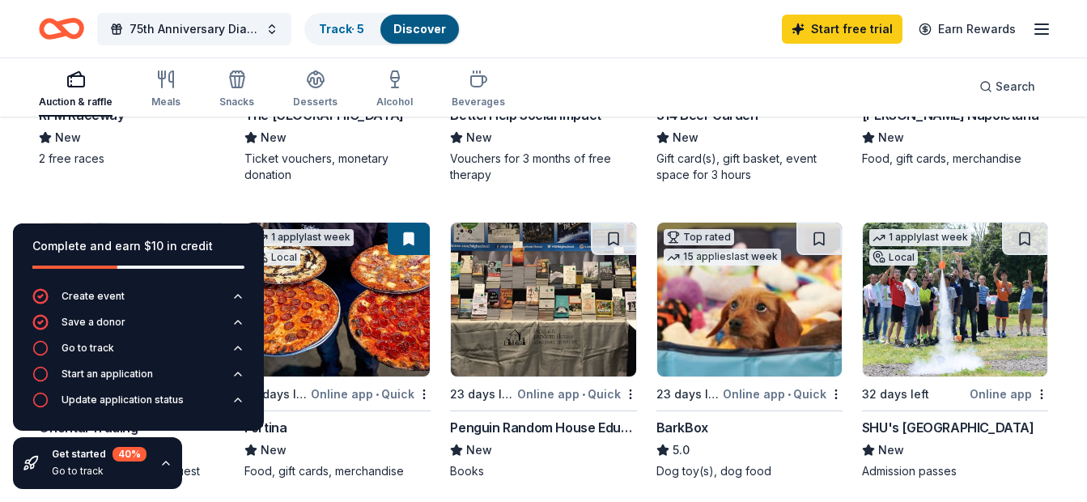
scroll to position [421, 0]
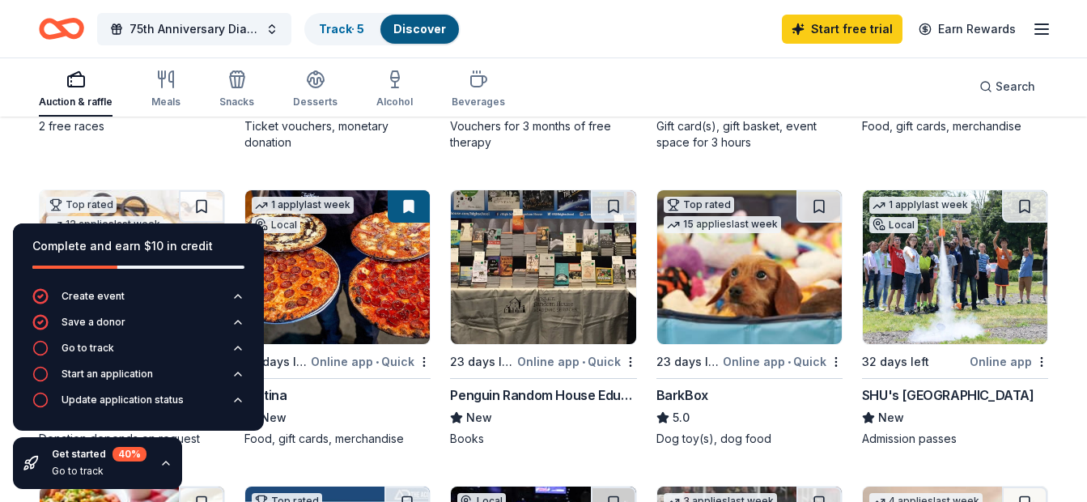
click at [958, 394] on div "SHU's [GEOGRAPHIC_DATA]" at bounding box center [948, 394] width 172 height 19
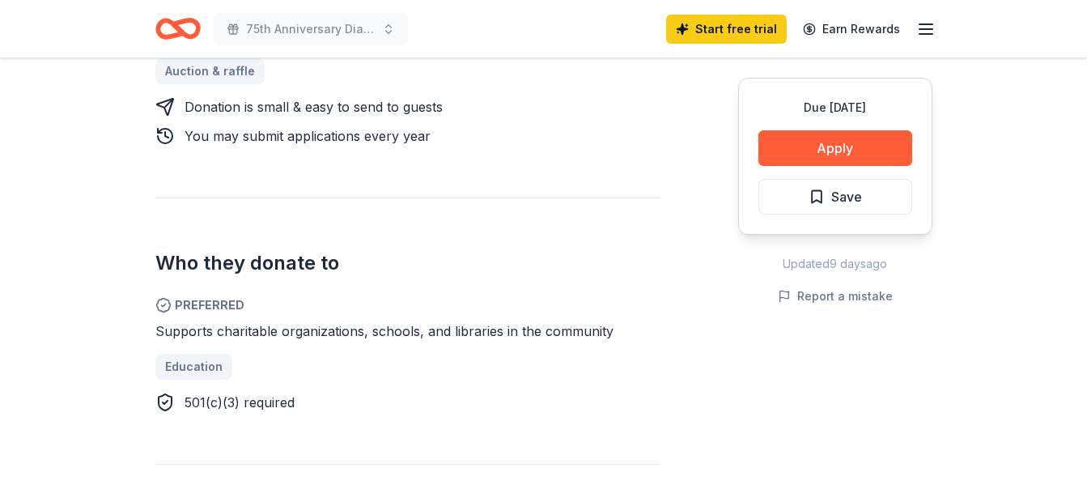
scroll to position [778, 0]
